Goal: Task Accomplishment & Management: Complete application form

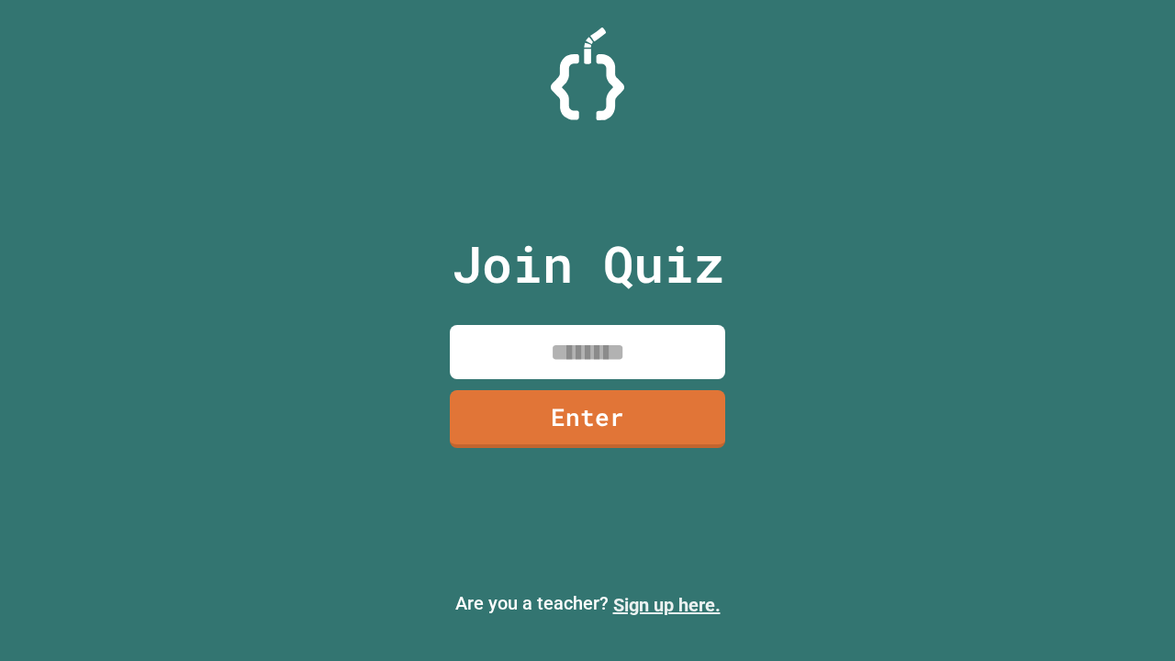
click at [667, 605] on link "Sign up here." at bounding box center [666, 605] width 107 height 22
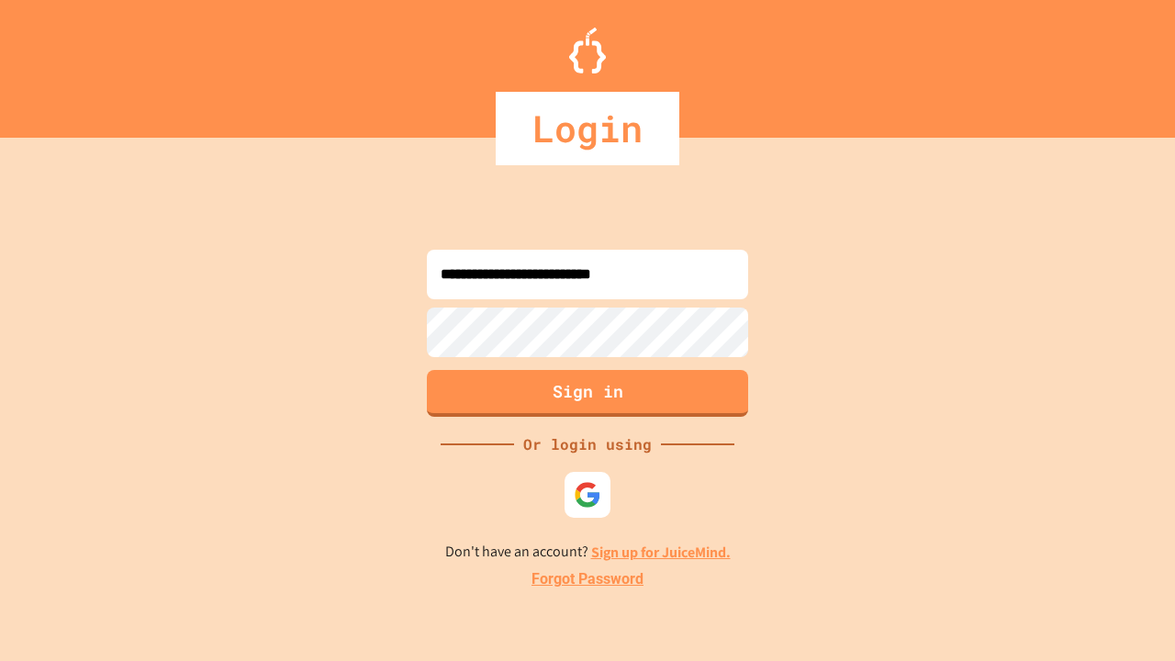
type input "**********"
